Goal: Go to known website: Access a specific website the user already knows

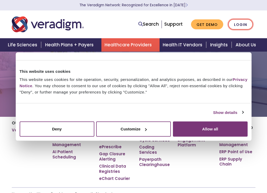
click at [241, 24] on link "Login" at bounding box center [240, 24] width 25 height 11
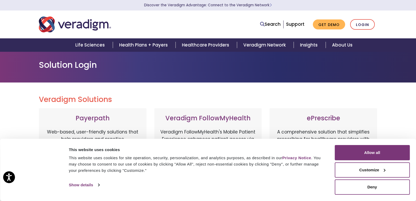
click at [101, 120] on h3 "Payerpath" at bounding box center [92, 118] width 97 height 8
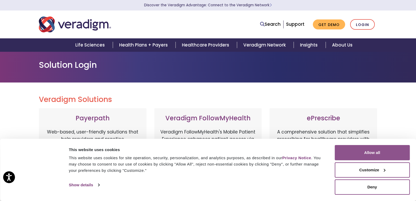
drag, startPoint x: 381, startPoint y: 151, endPoint x: 368, endPoint y: 153, distance: 13.5
click at [267, 152] on button "Allow all" at bounding box center [371, 152] width 75 height 15
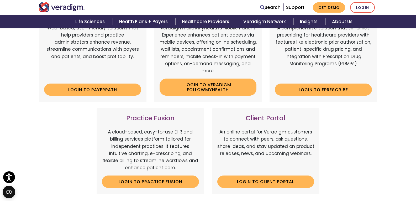
scroll to position [105, 0]
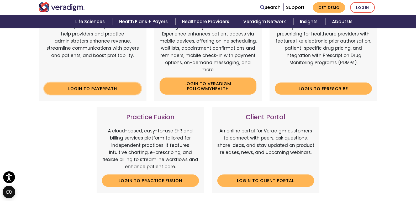
click at [103, 94] on link "Login to Payerpath" at bounding box center [92, 88] width 97 height 12
